Goal: Task Accomplishment & Management: Complete application form

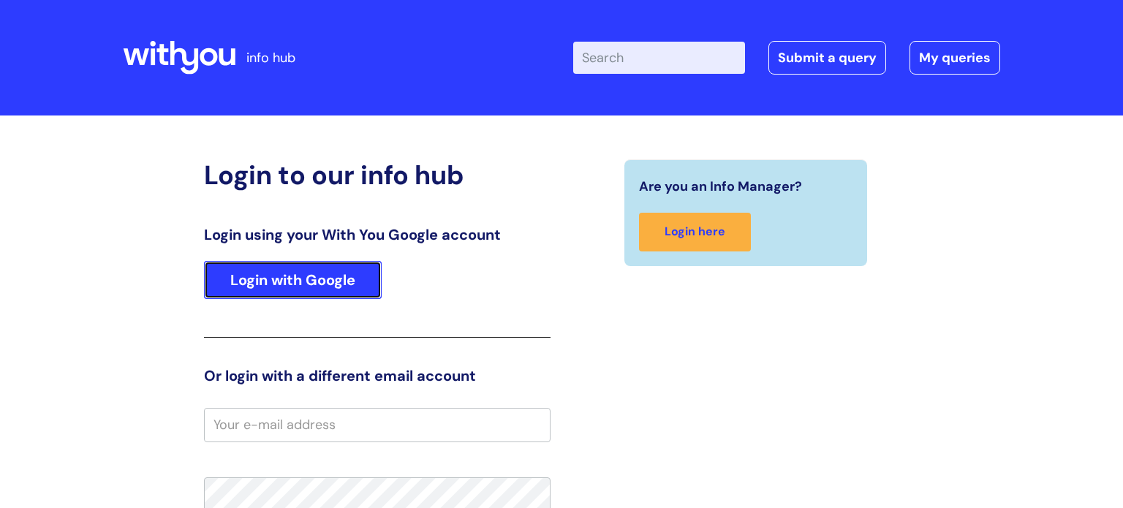
click at [284, 279] on link "Login with Google" at bounding box center [293, 280] width 178 height 38
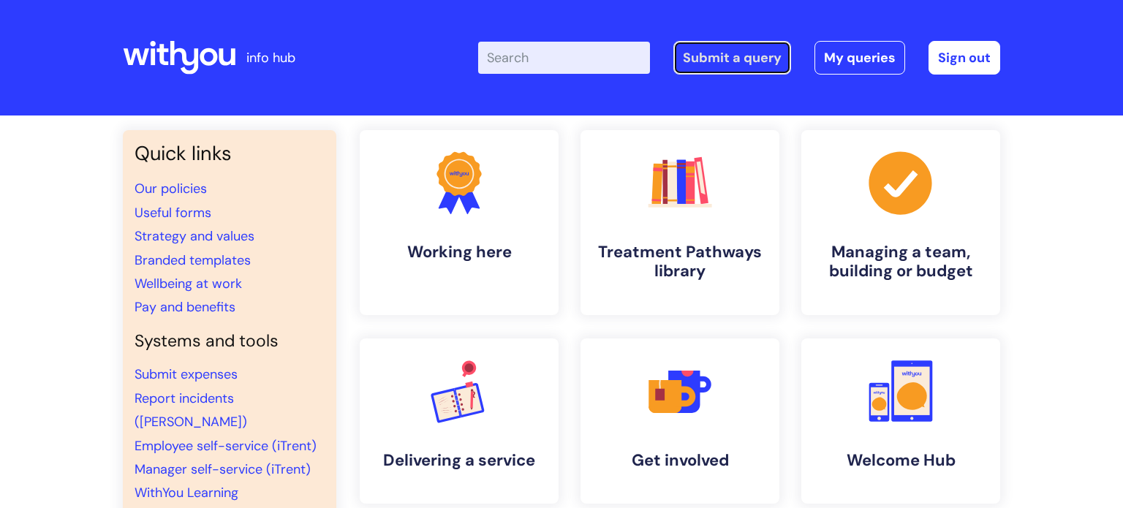
click at [743, 52] on link "Submit a query" at bounding box center [732, 58] width 118 height 34
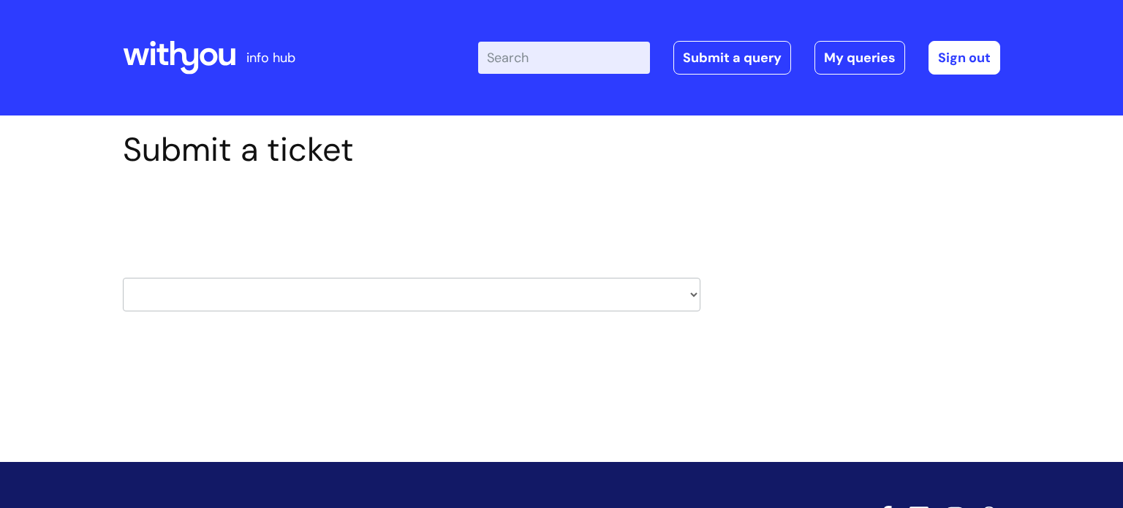
click at [359, 295] on select "HR / People IT and Support Clinical Drug Alerts Finance Accounts Data Support T…" at bounding box center [412, 295] width 578 height 34
select select "it_and_support"
click at [123, 278] on select "HR / People IT and Support Clinical Drug Alerts Finance Accounts Data Support T…" at bounding box center [412, 295] width 578 height 34
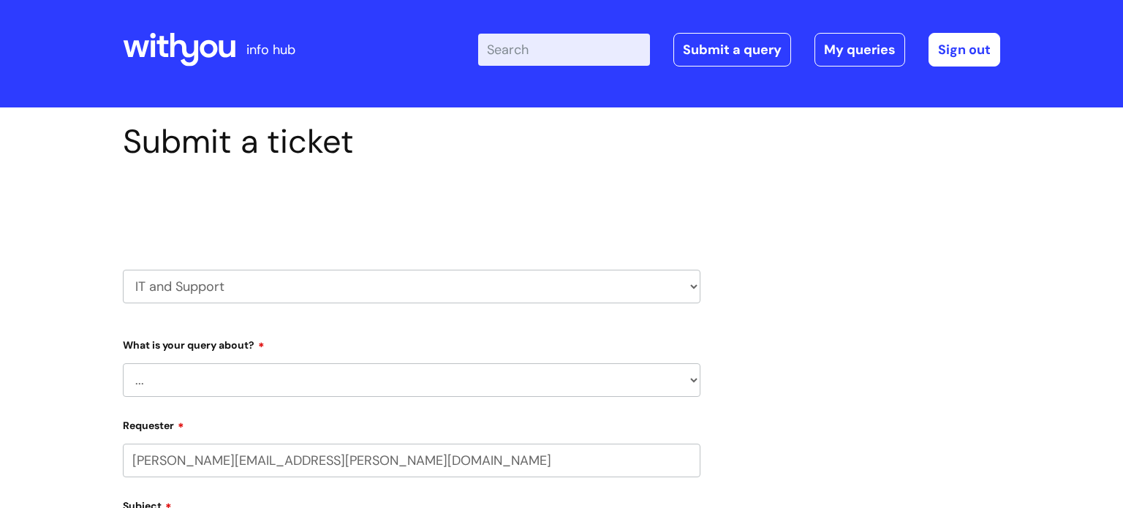
scroll to position [15, 0]
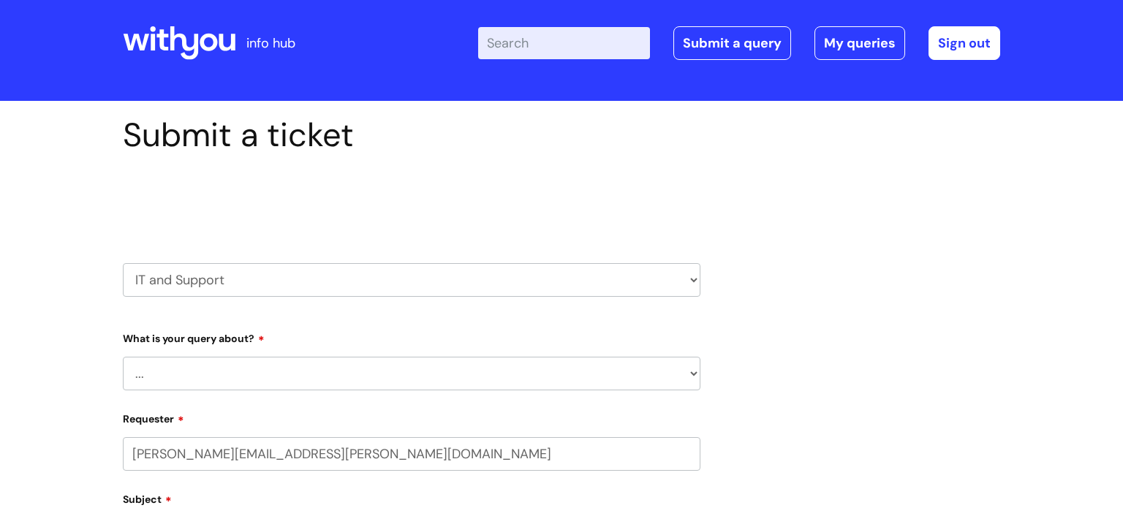
click at [227, 355] on div "What is your query about? ... Mobile Phone Reset & MFA Accounts, Starters and L…" at bounding box center [412, 358] width 578 height 64
click at [222, 366] on select "... Mobile Phone Reset & MFA Accounts, Starters and Leavers IT Hardware issue I…" at bounding box center [412, 374] width 578 height 34
select select "Something Else"
click at [123, 357] on select "... Mobile Phone Reset & MFA Accounts, Starters and Leavers IT Hardware issue I…" at bounding box center [412, 374] width 578 height 34
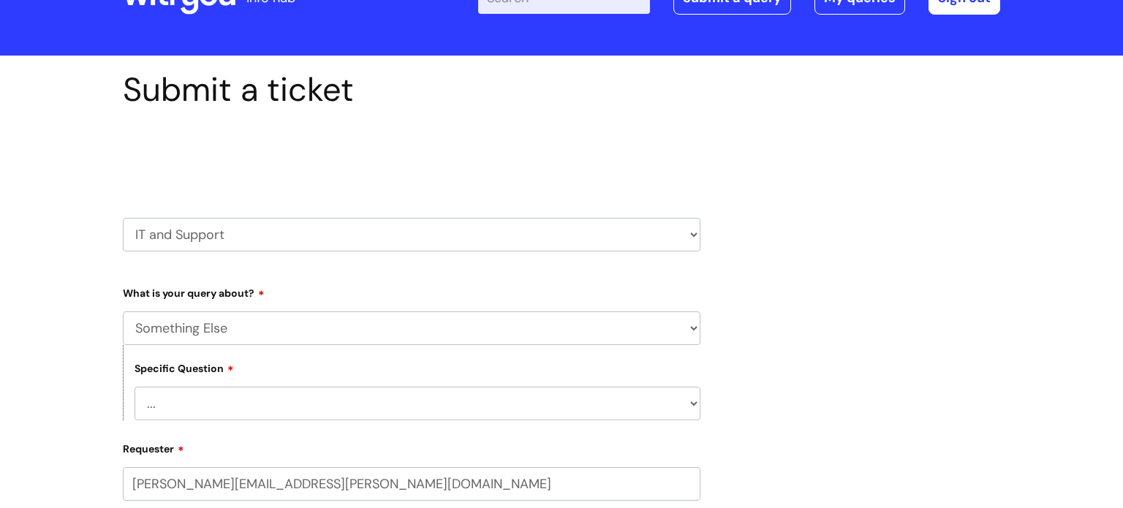
scroll to position [75, 0]
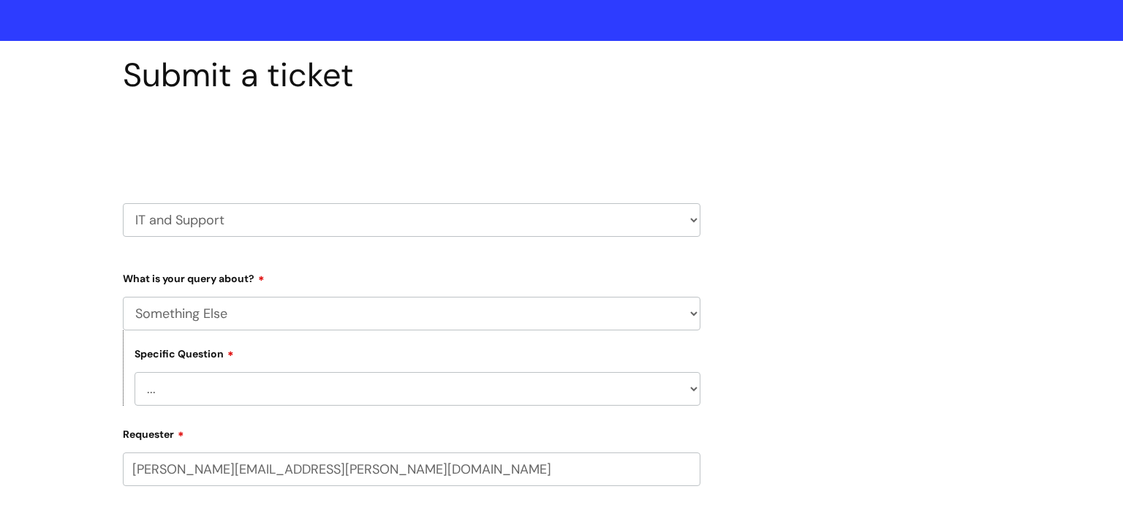
click at [233, 375] on select "... My problem is not listed" at bounding box center [418, 389] width 566 height 34
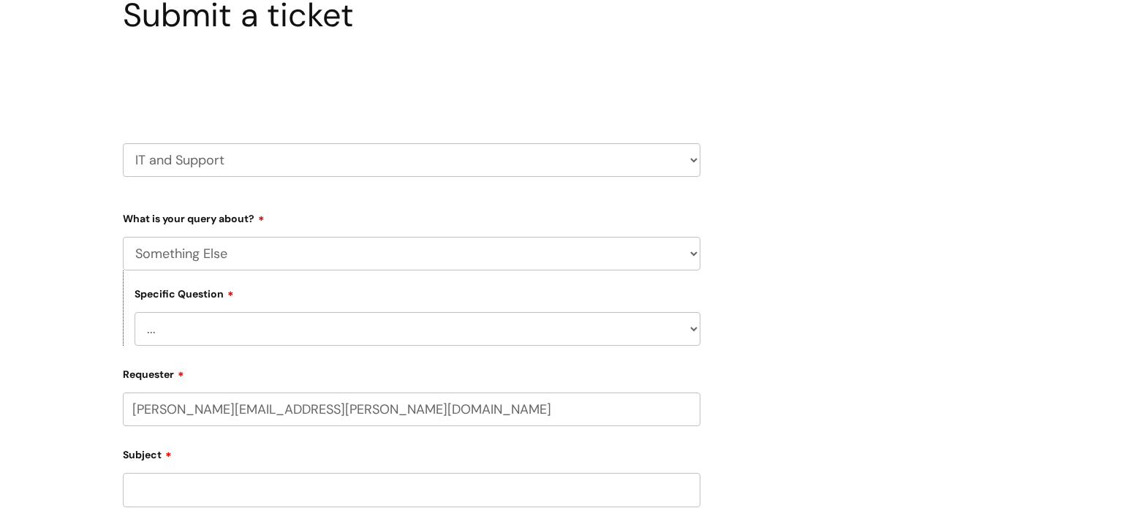
scroll to position [137, 0]
click at [245, 316] on select "... My problem is not listed" at bounding box center [418, 327] width 566 height 34
click at [242, 330] on select "... My problem is not listed" at bounding box center [418, 327] width 566 height 34
select select "My problem is not listed"
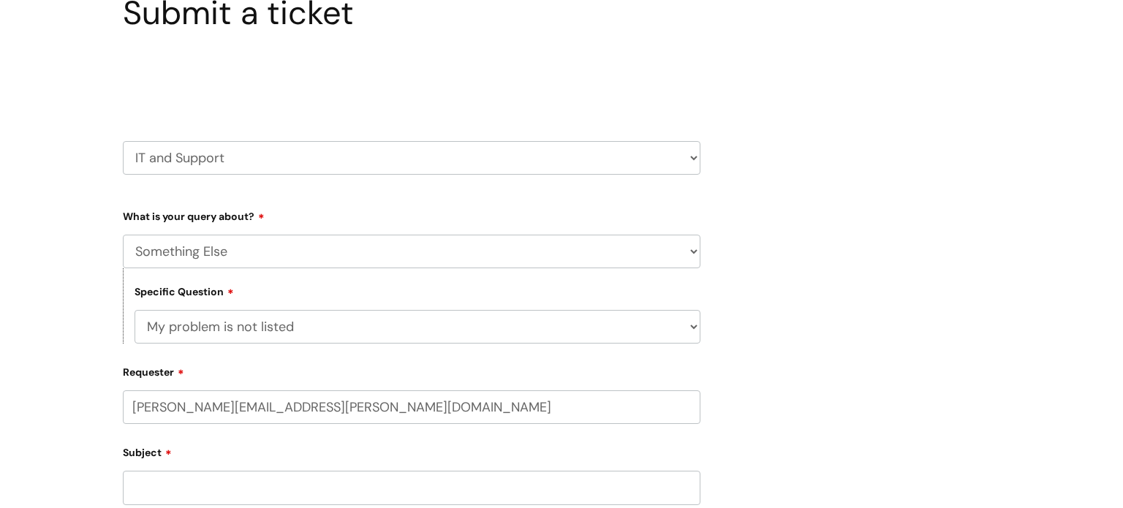
click at [135, 310] on select "... My problem is not listed" at bounding box center [418, 327] width 566 height 34
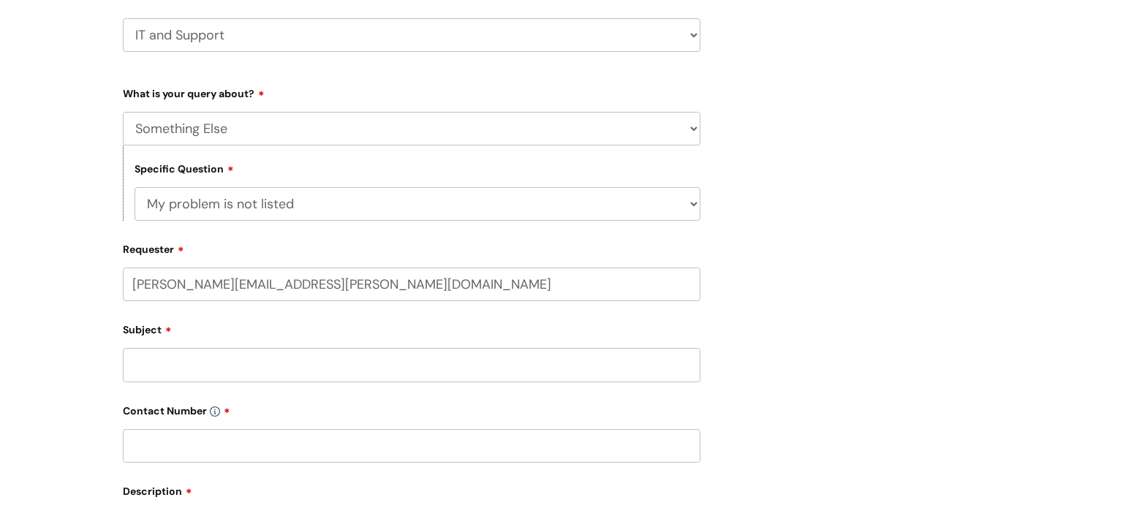
scroll to position [262, 0]
click at [232, 371] on input "Subject" at bounding box center [412, 363] width 578 height 34
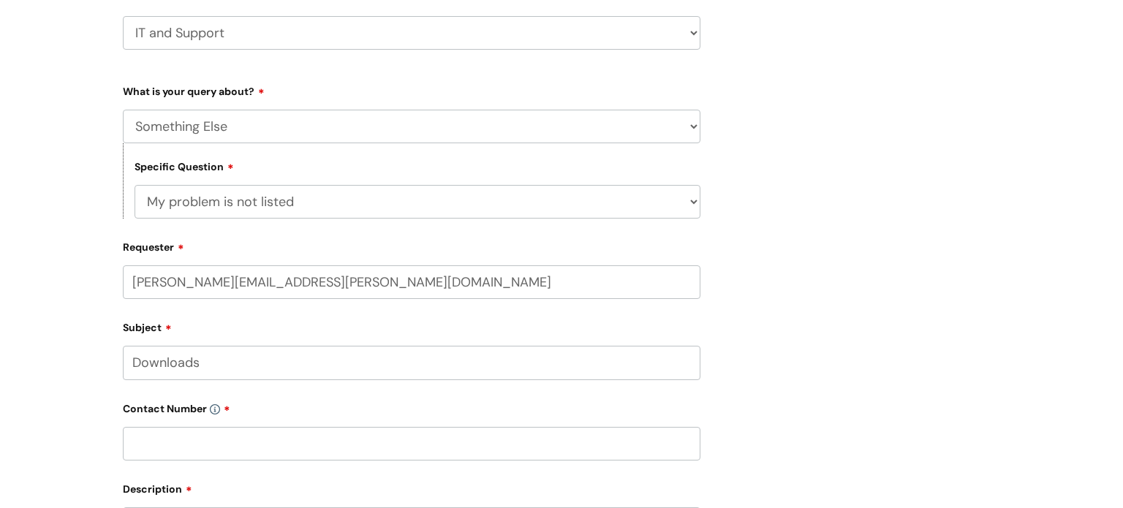
type input "Downloads"
click at [290, 449] on input "text" at bounding box center [412, 444] width 578 height 34
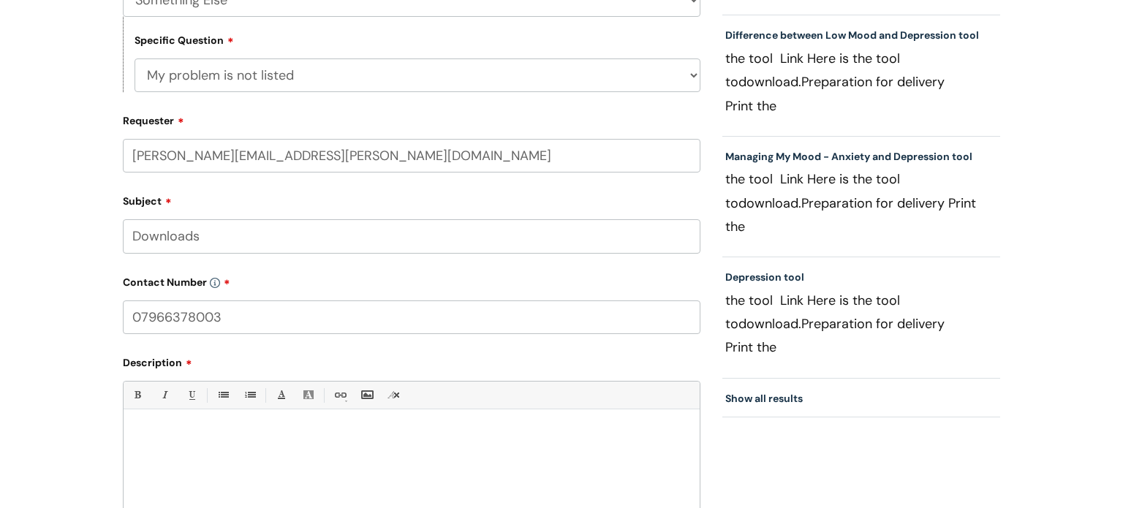
scroll to position [403, 0]
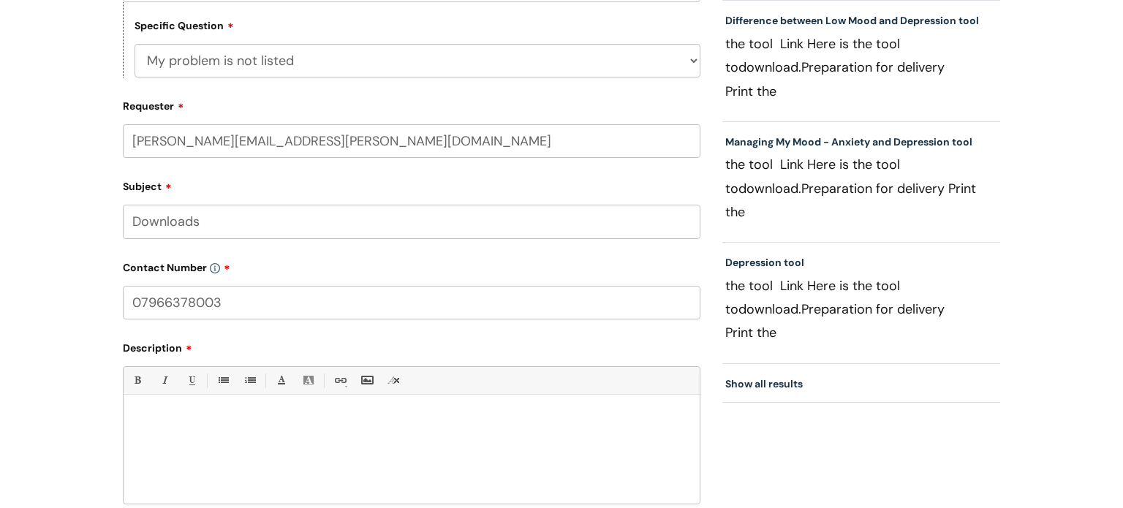
type input "07966378003"
click at [266, 412] on div at bounding box center [412, 453] width 576 height 101
click at [404, 442] on p "I am having trouble downloading any documents to my drive" at bounding box center [412, 446] width 554 height 13
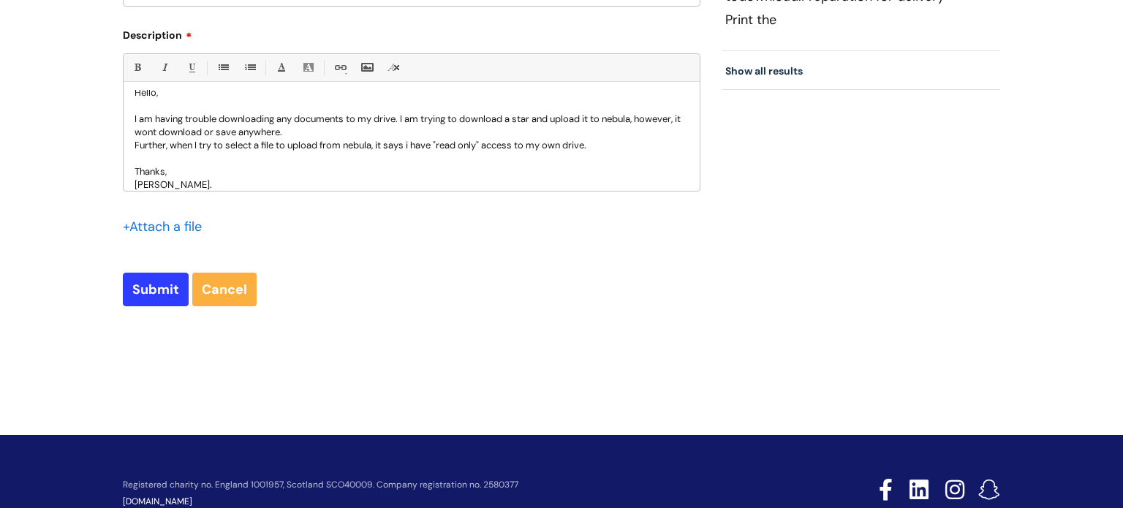
scroll to position [721, 0]
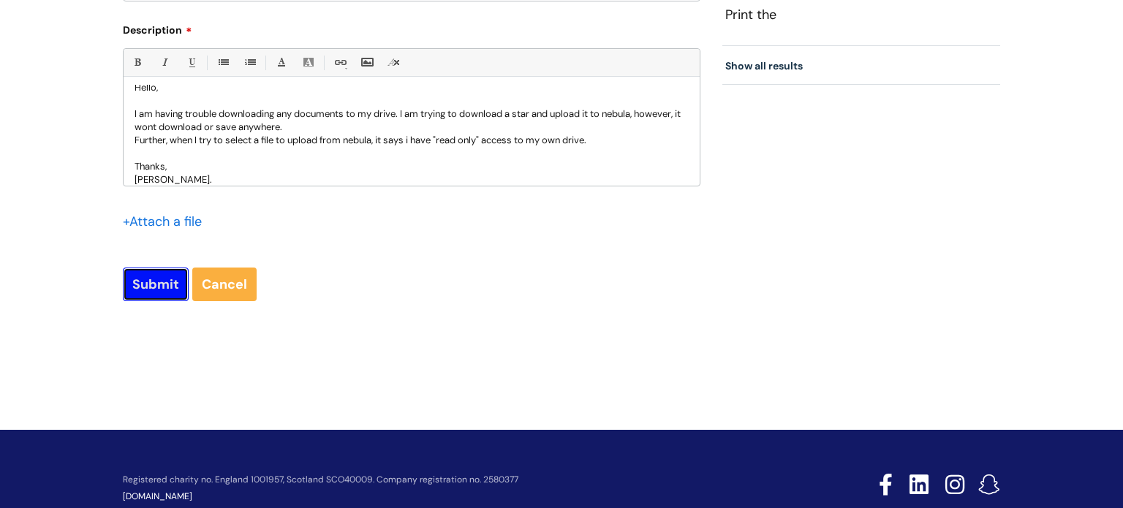
click at [158, 291] on input "Submit" at bounding box center [156, 285] width 66 height 34
type input "Please Wait..."
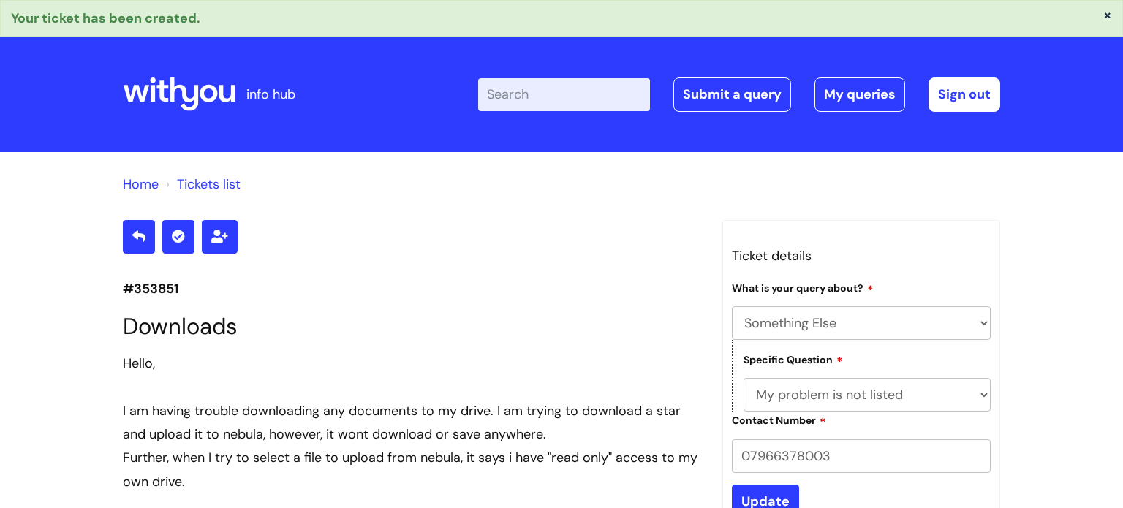
select select "Something Else"
select select "My problem is not listed"
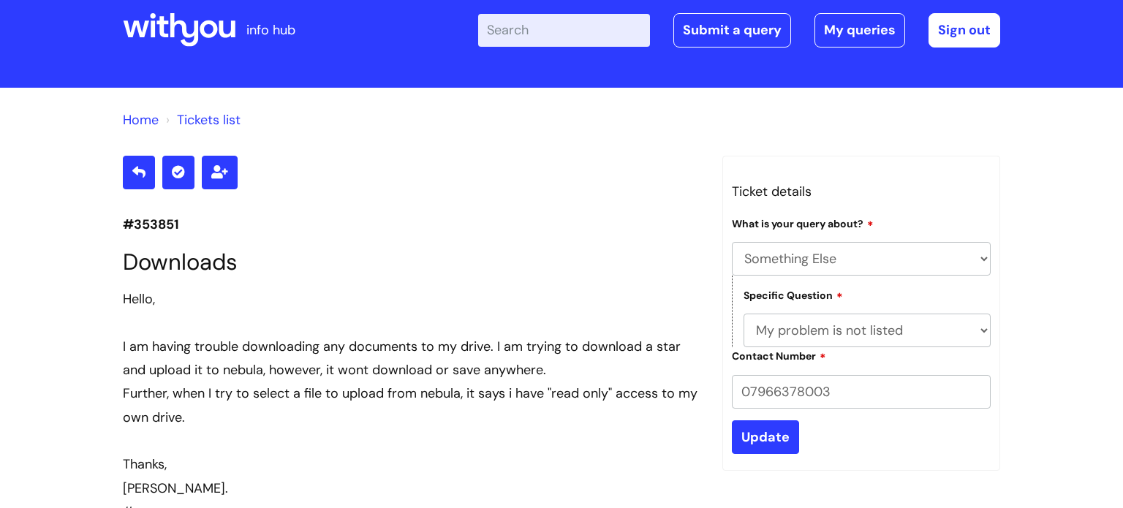
scroll to position [63, 0]
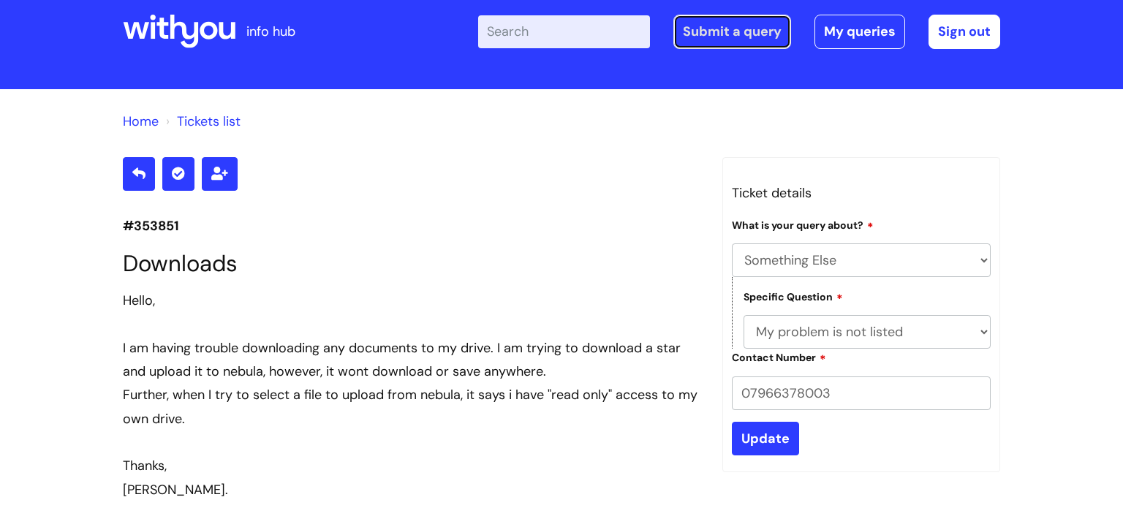
click at [711, 22] on link "Submit a query" at bounding box center [732, 32] width 118 height 34
